Goal: Transaction & Acquisition: Purchase product/service

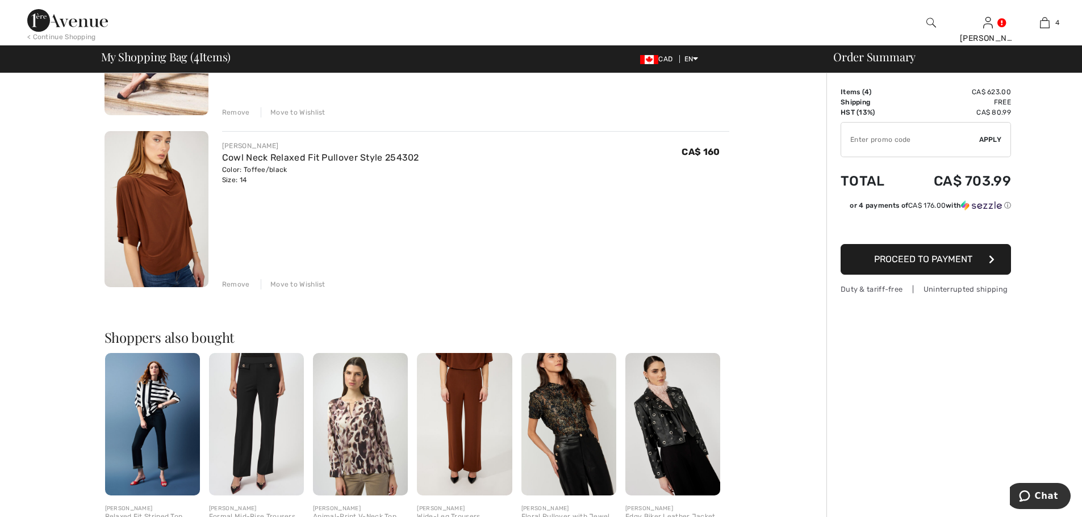
scroll to position [568, 0]
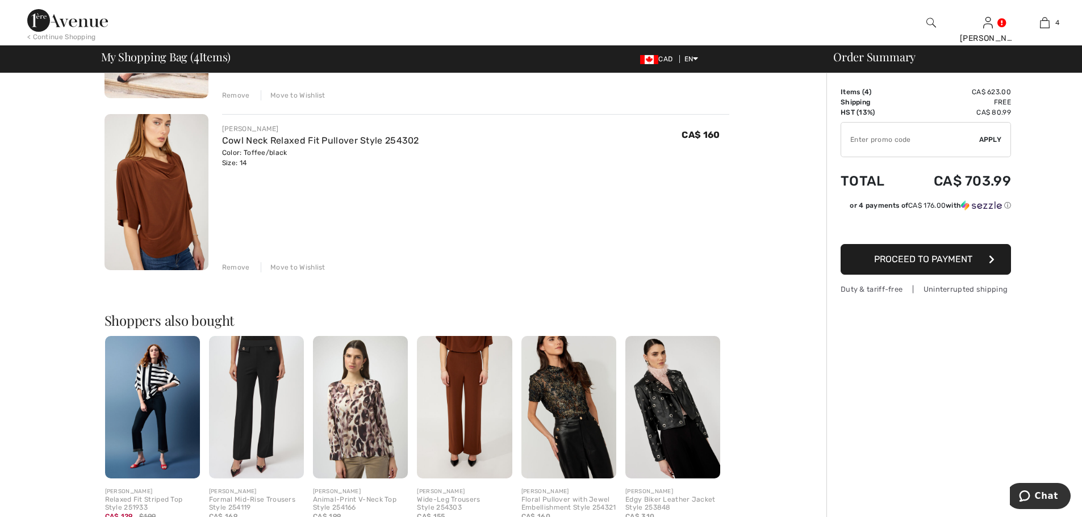
click at [567, 440] on img at bounding box center [568, 407] width 95 height 143
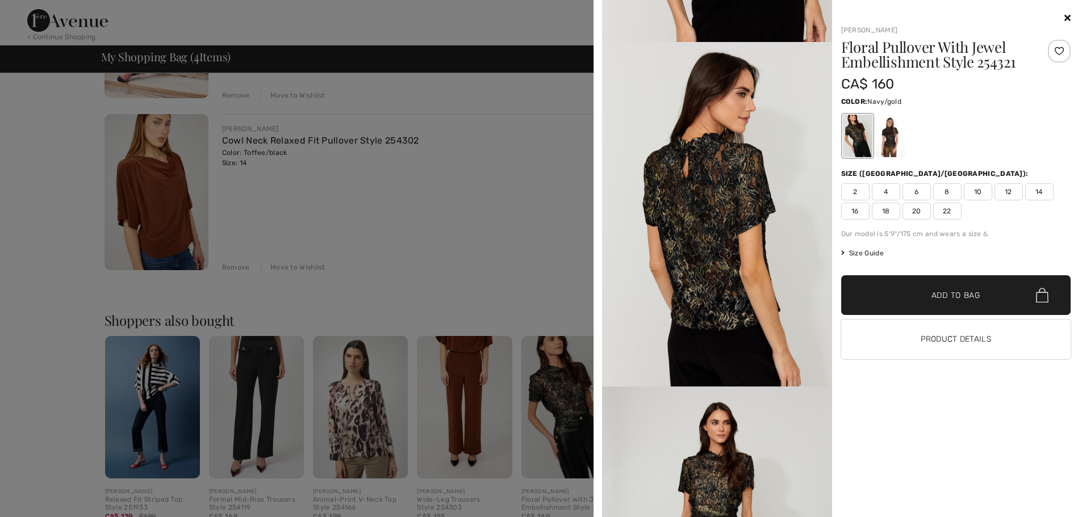
scroll to position [852, 0]
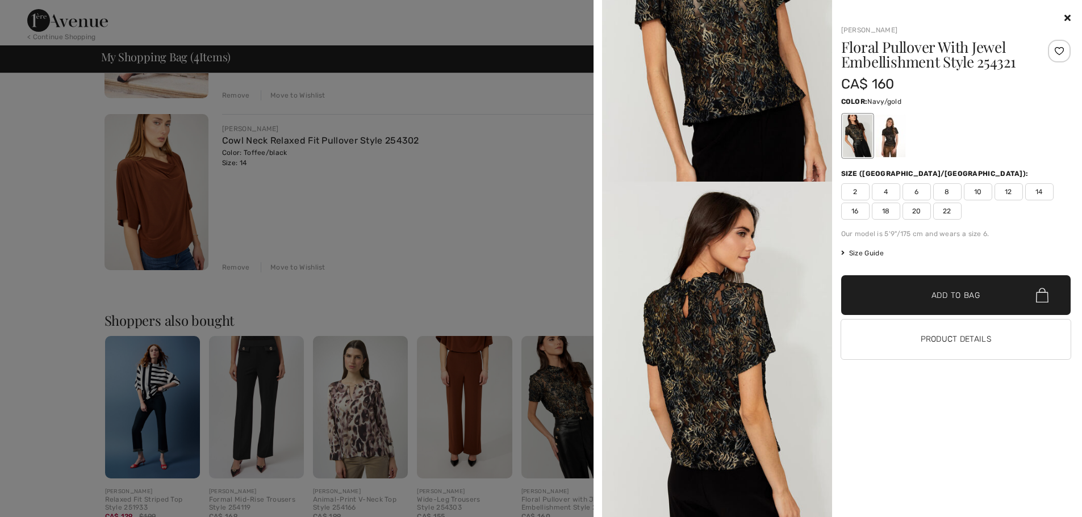
click at [149, 215] on div at bounding box center [541, 258] width 1082 height 517
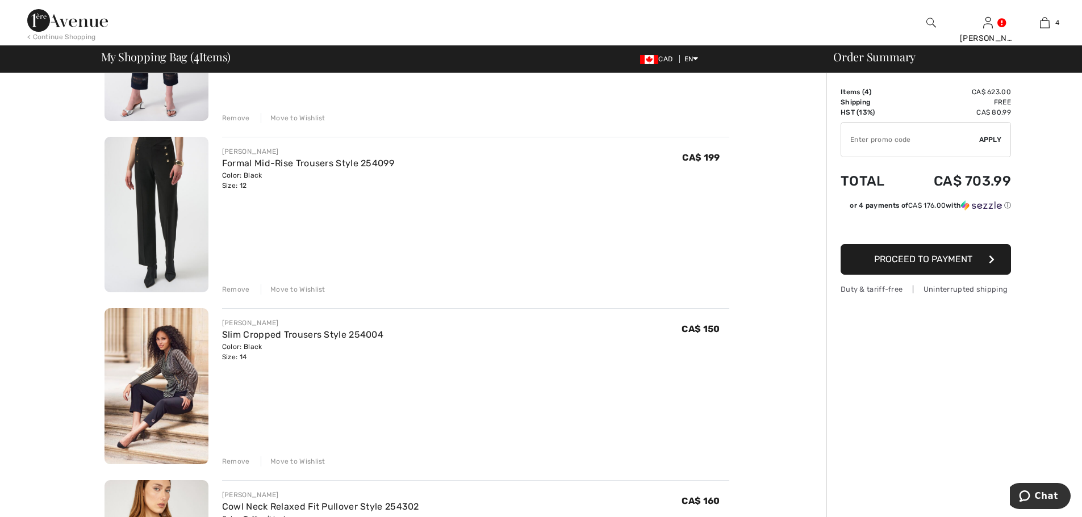
scroll to position [57, 0]
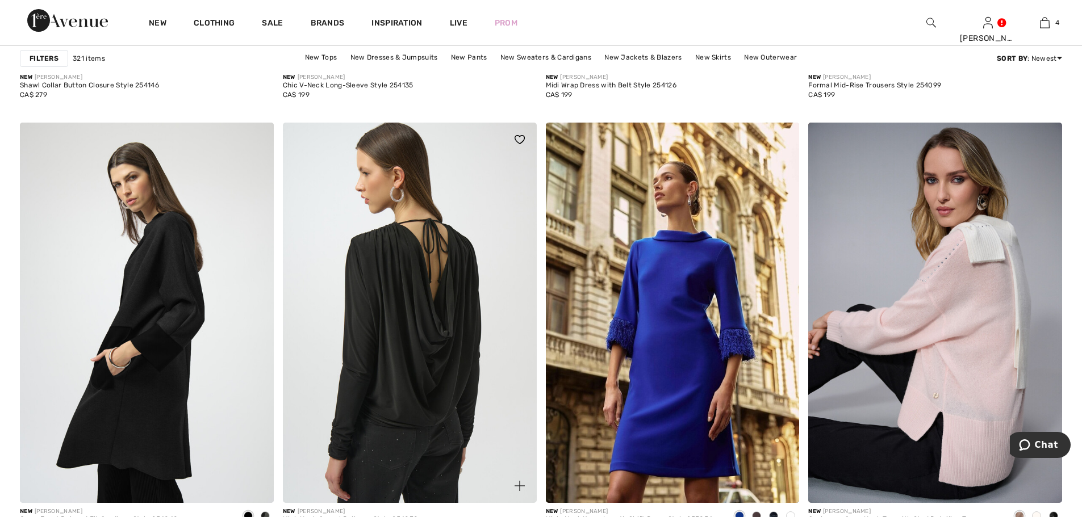
scroll to position [6076, 0]
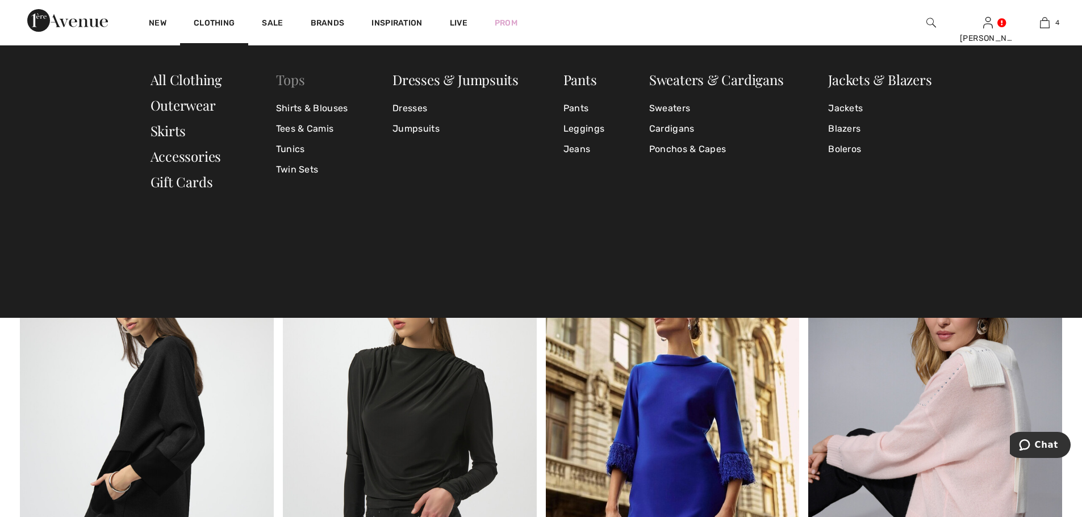
click at [297, 79] on link "Tops" at bounding box center [290, 79] width 29 height 18
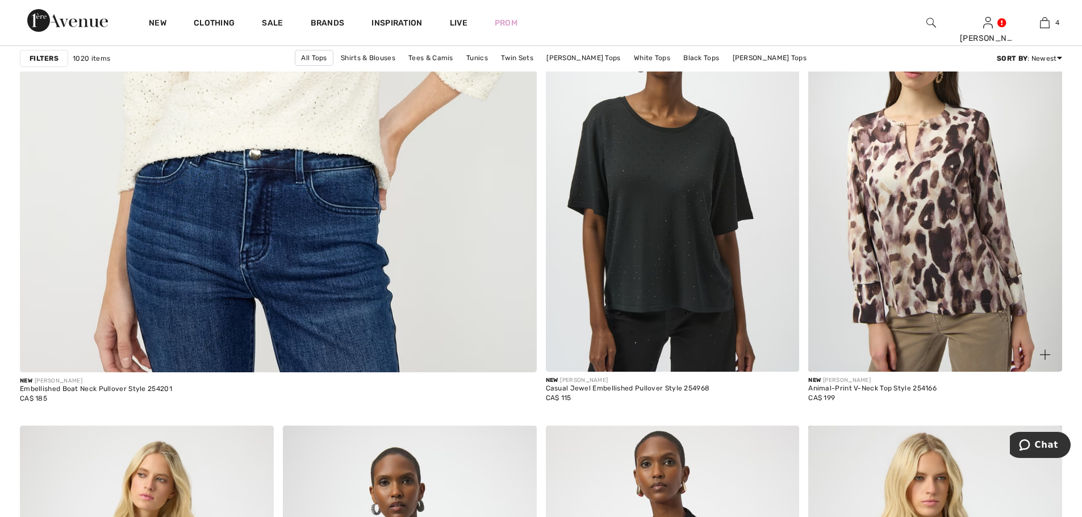
scroll to position [3975, 0]
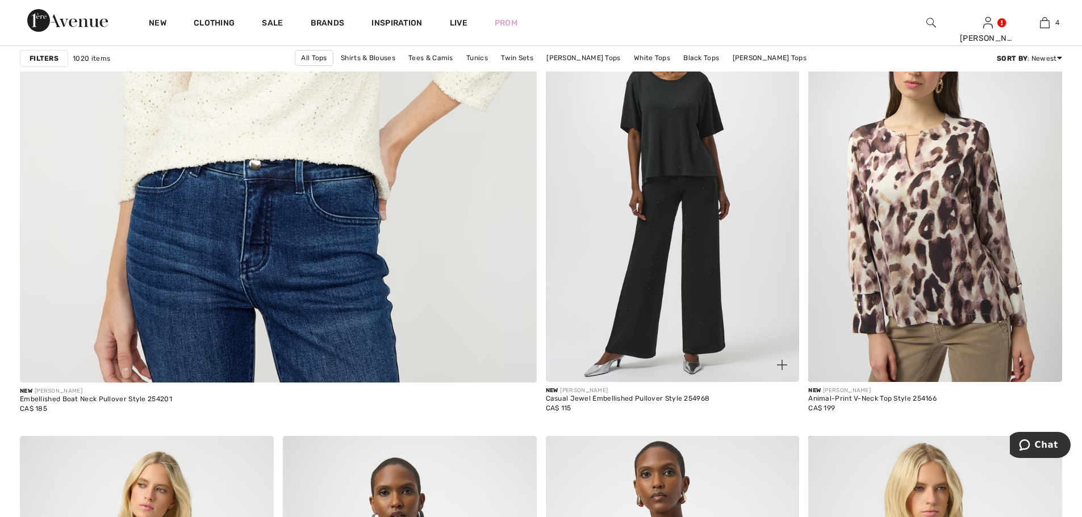
click at [688, 164] on img at bounding box center [673, 192] width 254 height 380
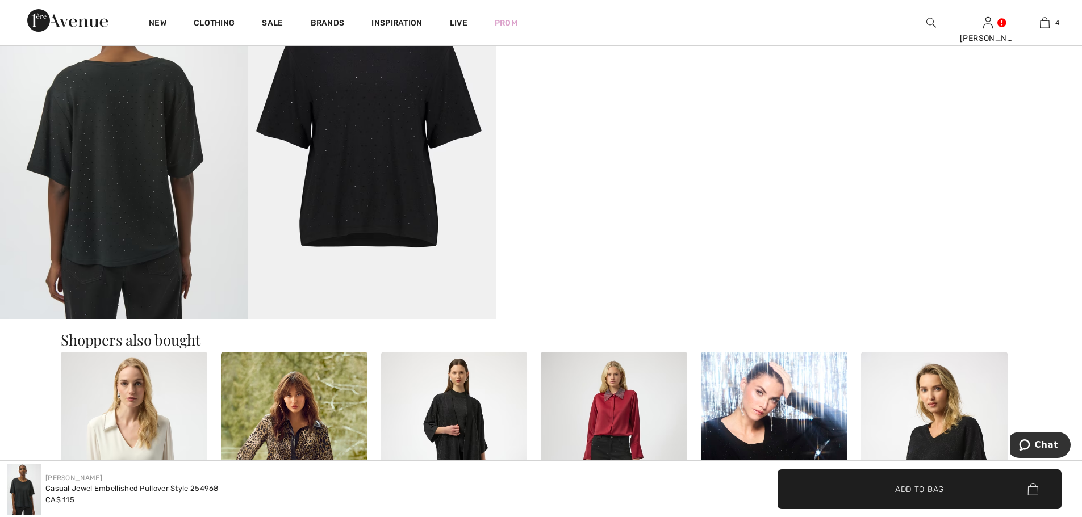
scroll to position [681, 0]
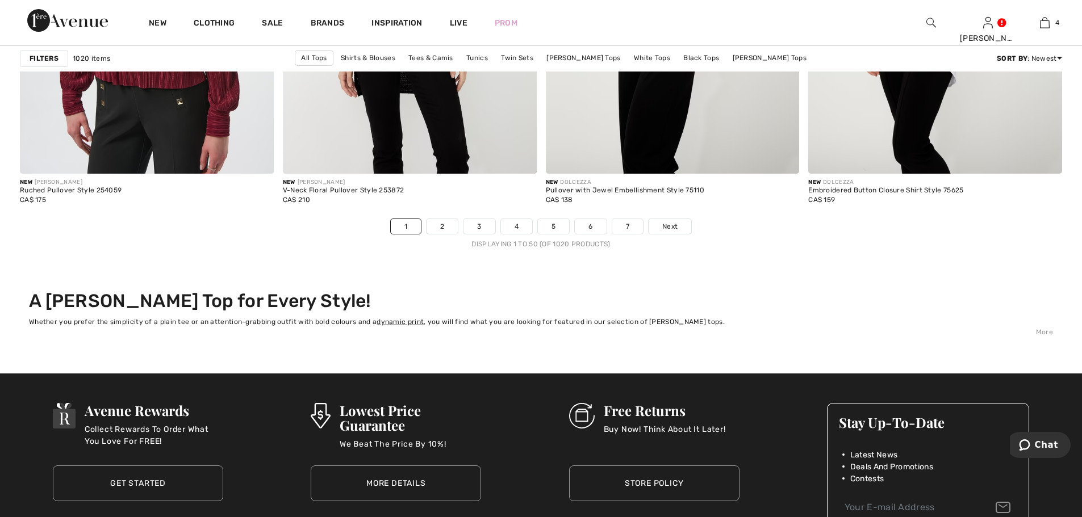
scroll to position [6530, 0]
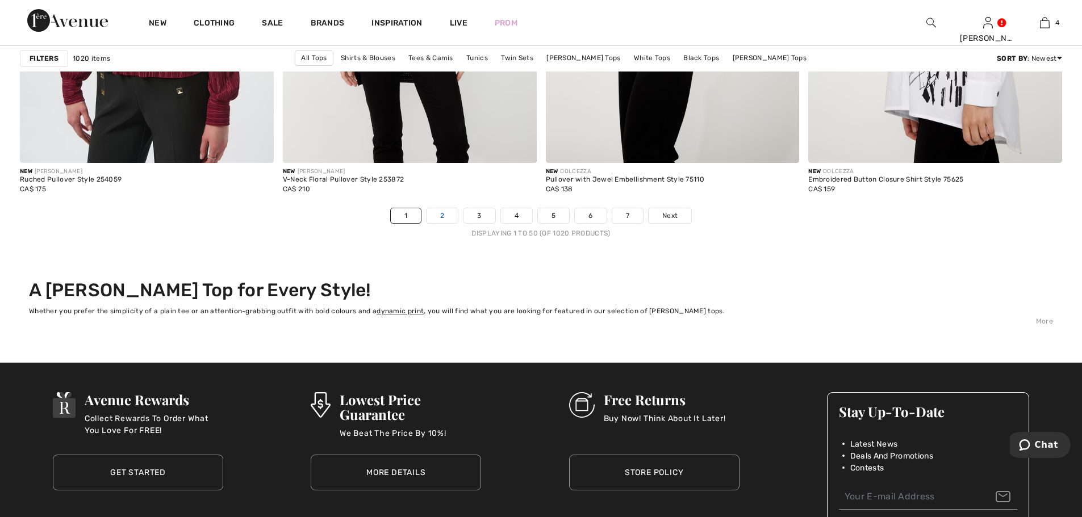
click at [446, 216] on link "2" at bounding box center [441, 215] width 31 height 15
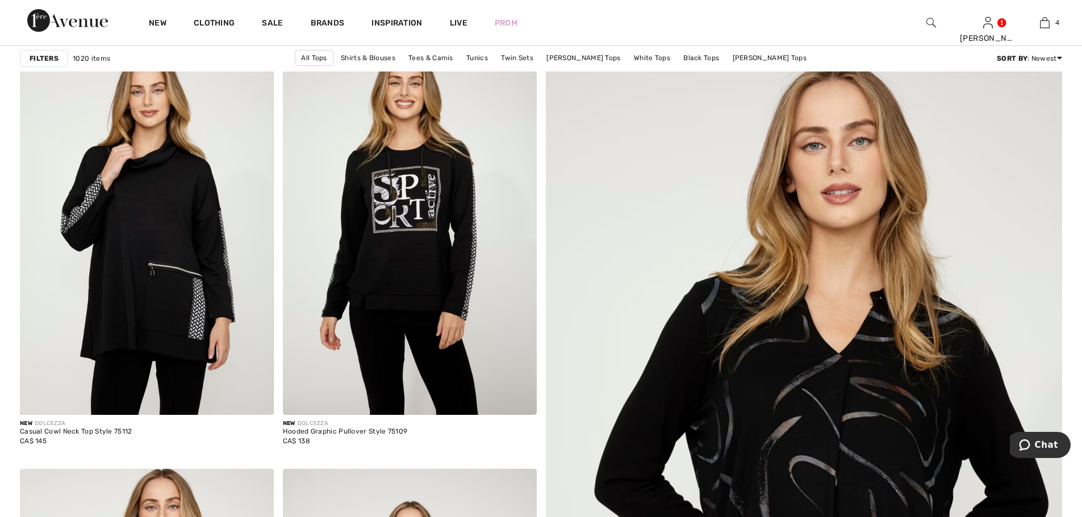
scroll to position [114, 0]
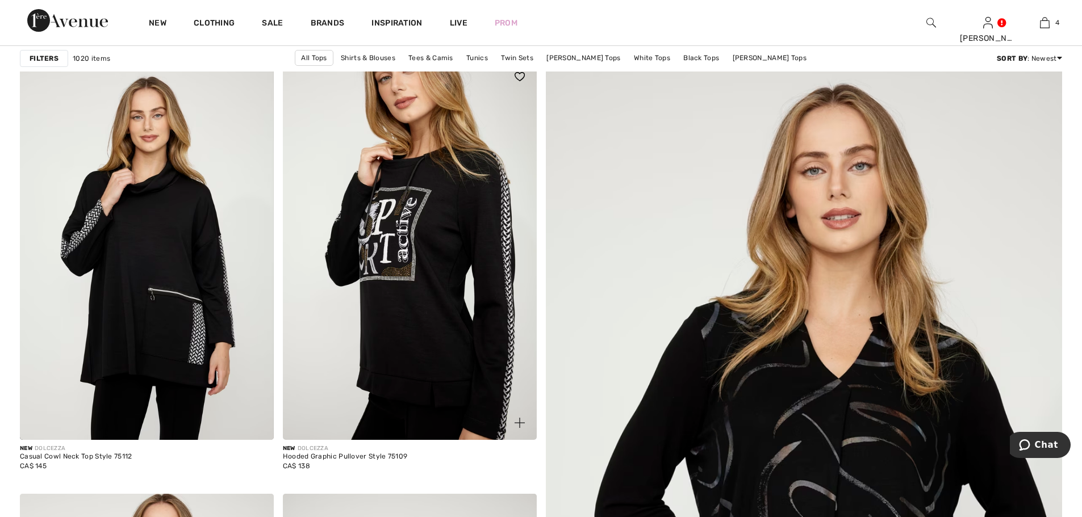
click at [442, 233] on img at bounding box center [410, 250] width 254 height 380
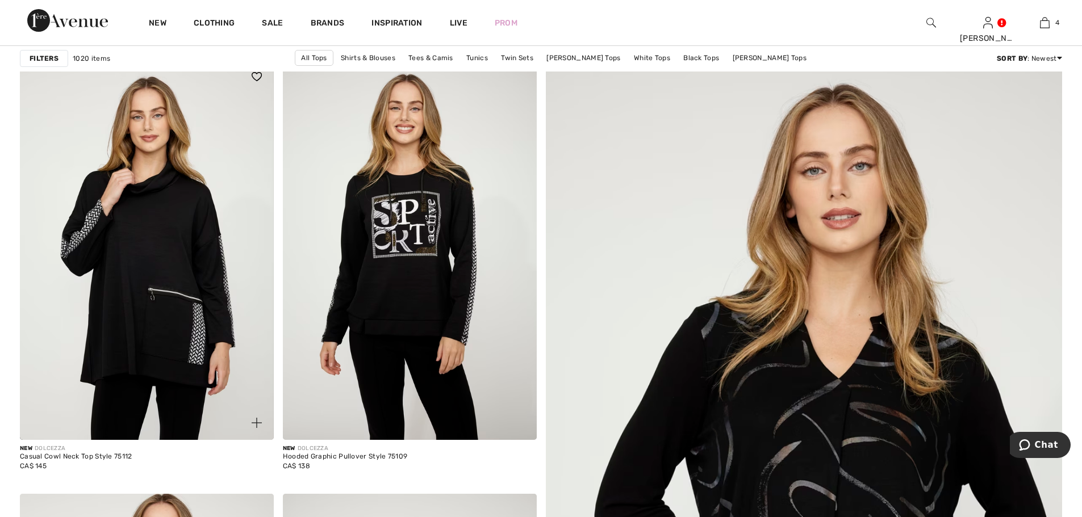
click at [168, 267] on img at bounding box center [147, 250] width 254 height 380
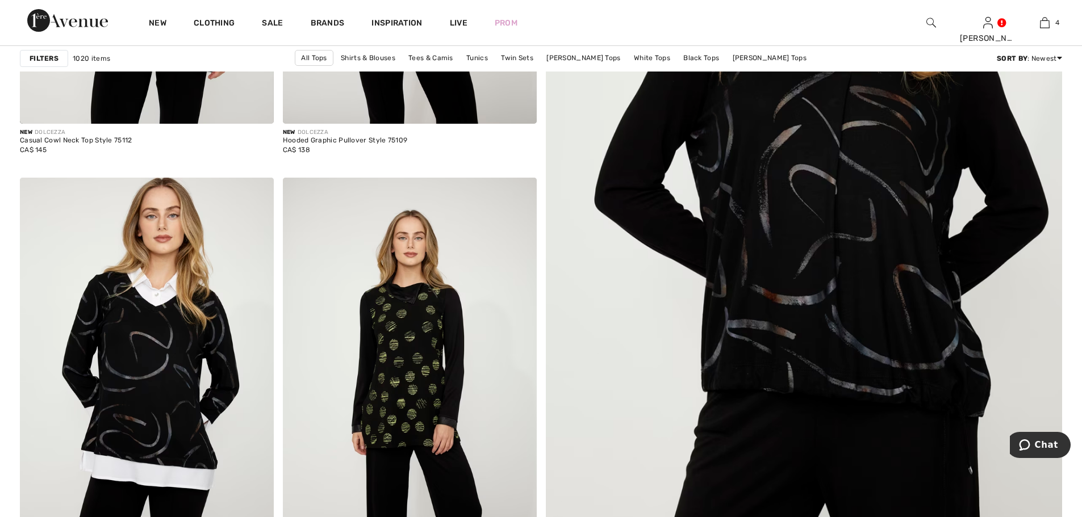
scroll to position [284, 0]
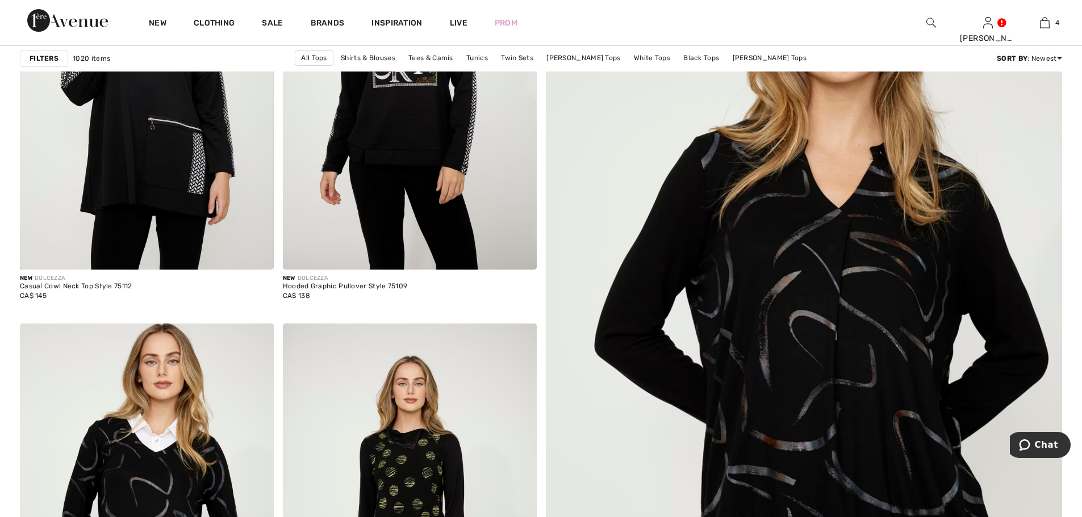
click at [814, 327] on img at bounding box center [803, 354] width 619 height 930
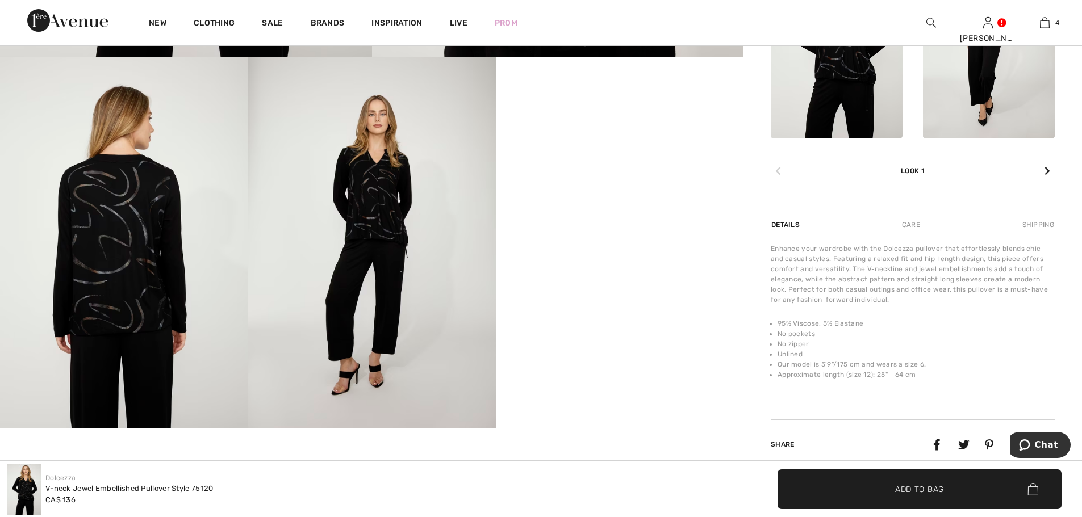
scroll to position [568, 0]
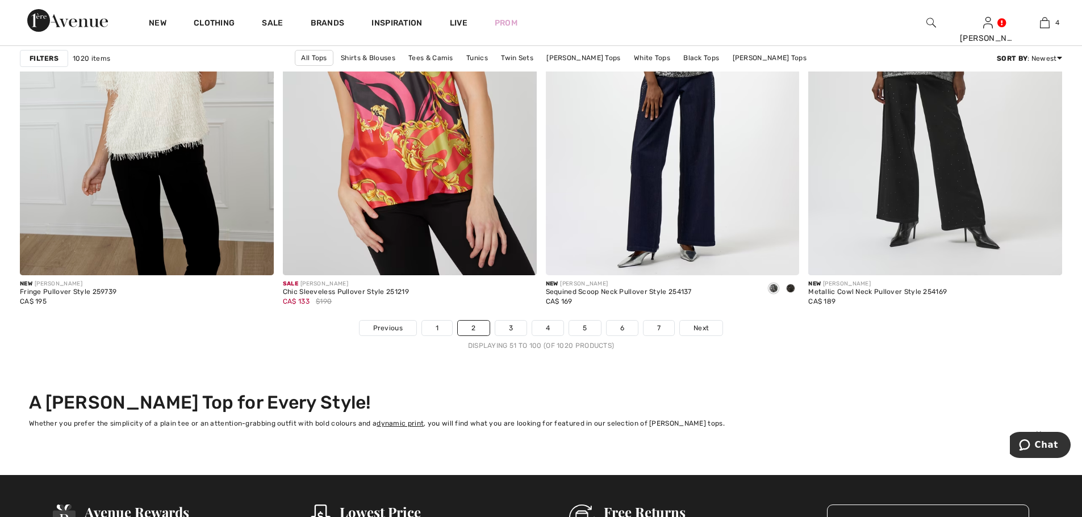
scroll to position [6416, 0]
